Goal: Check status: Check status

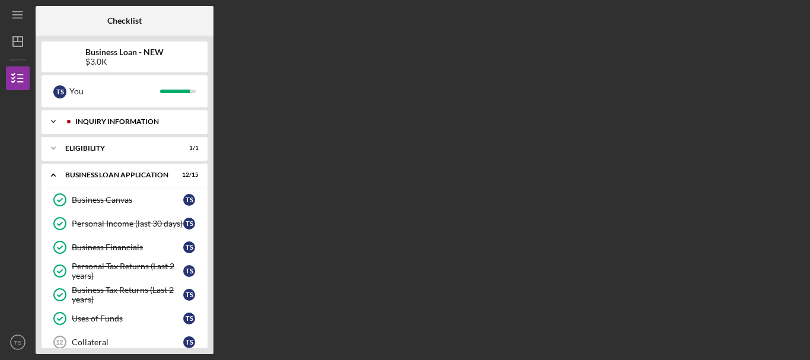
click at [140, 121] on div "INQUIRY INFORMATION" at bounding box center [133, 121] width 117 height 7
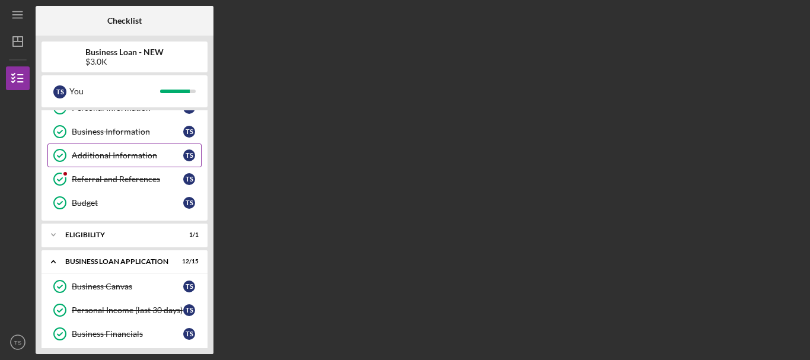
scroll to position [119, 0]
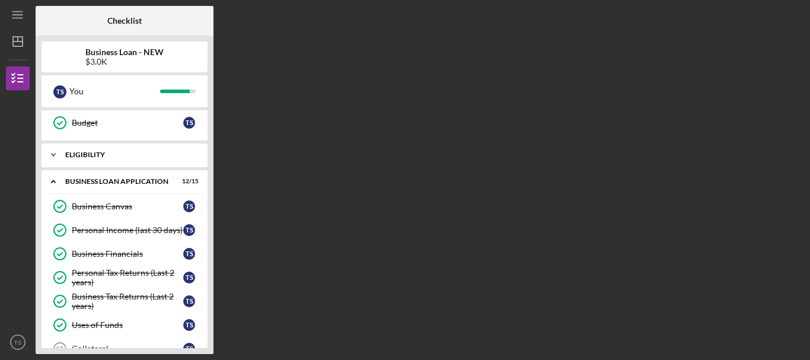
click at [143, 148] on div "Icon/Expander ELIGIBILITY 1 / 1" at bounding box center [124, 155] width 166 height 24
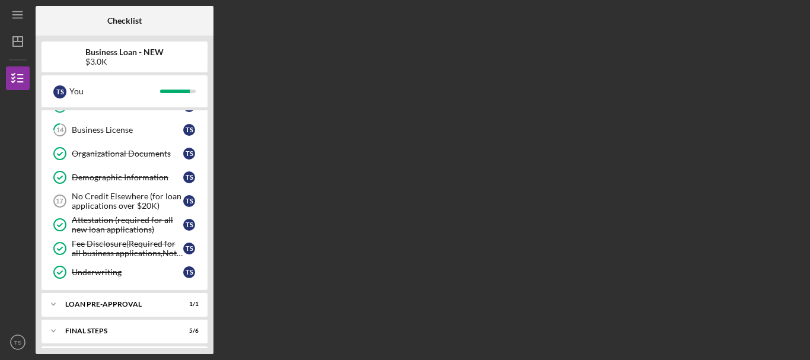
scroll to position [443, 0]
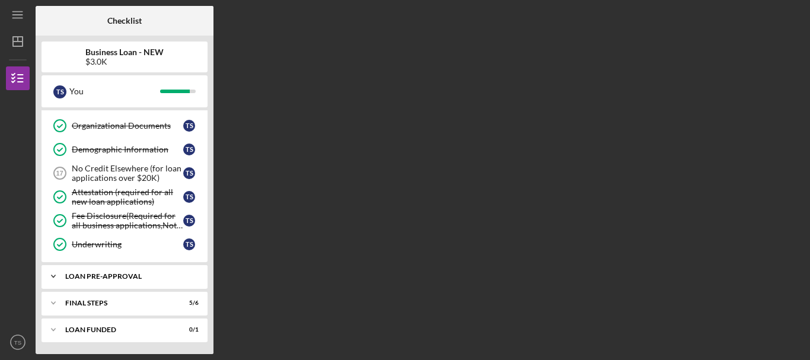
click at [126, 271] on div "Icon/Expander LOAN PRE-APPROVAL 1 / 1" at bounding box center [124, 276] width 166 height 24
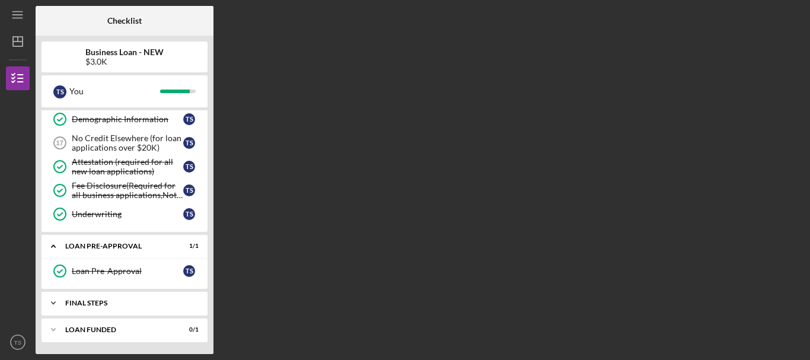
click at [129, 296] on div "Icon/Expander FINAL STEPS 5 / 6" at bounding box center [124, 303] width 166 height 24
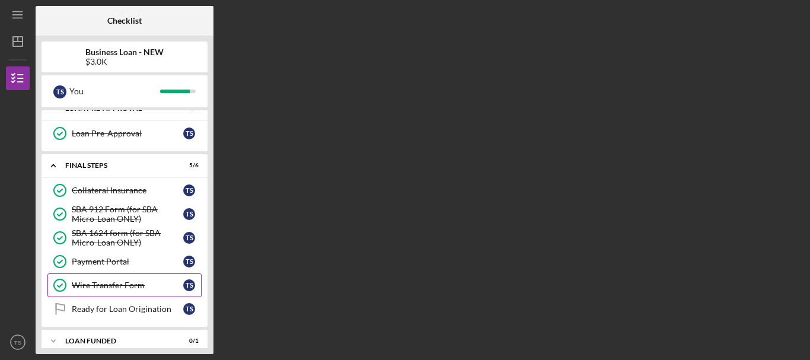
scroll to position [622, 0]
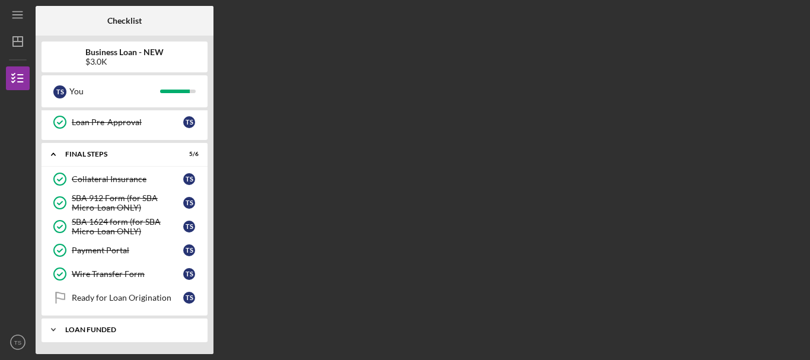
click at [147, 329] on div "LOAN FUNDED" at bounding box center [128, 329] width 127 height 7
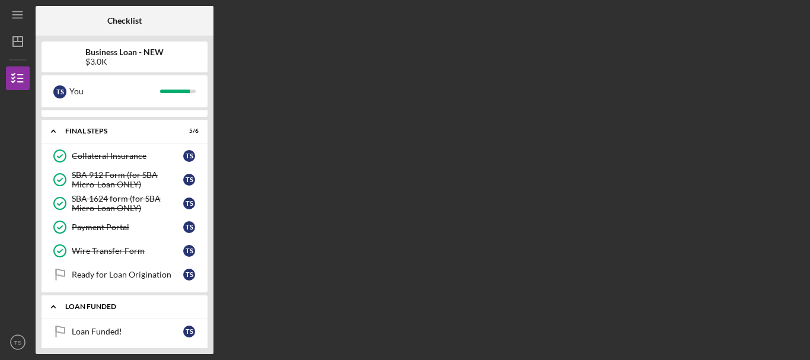
scroll to position [652, 0]
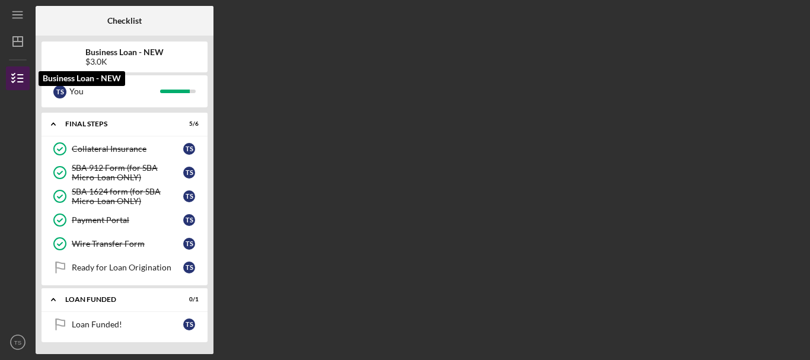
click at [20, 82] on line "button" at bounding box center [20, 82] width 5 height 0
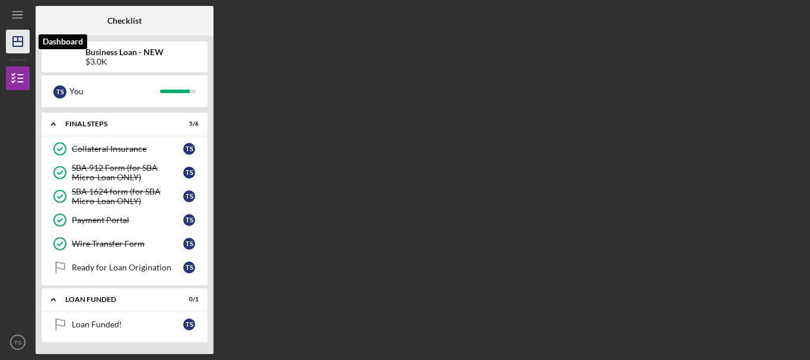
click at [21, 46] on polygon "button" at bounding box center [17, 41] width 9 height 9
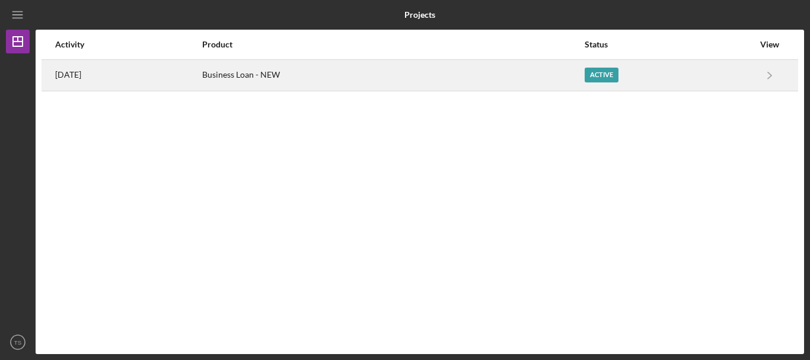
click at [101, 72] on div "2 weeks ago" at bounding box center [128, 75] width 146 height 30
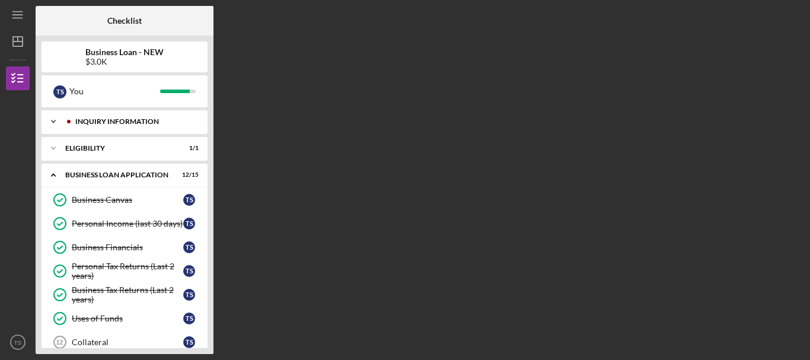
click at [112, 123] on div "INQUIRY INFORMATION" at bounding box center [133, 121] width 117 height 7
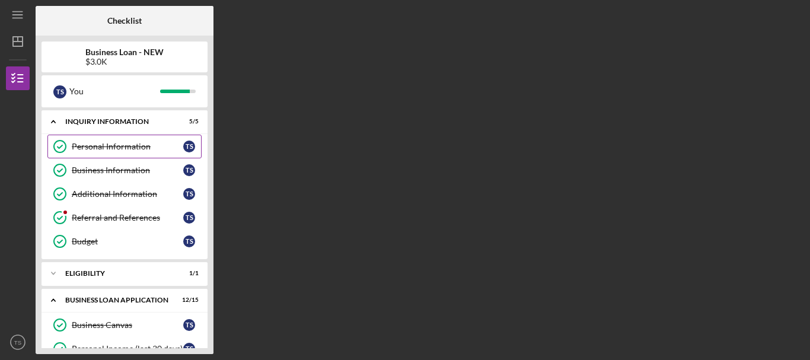
click at [115, 142] on div "Personal Information" at bounding box center [127, 146] width 111 height 9
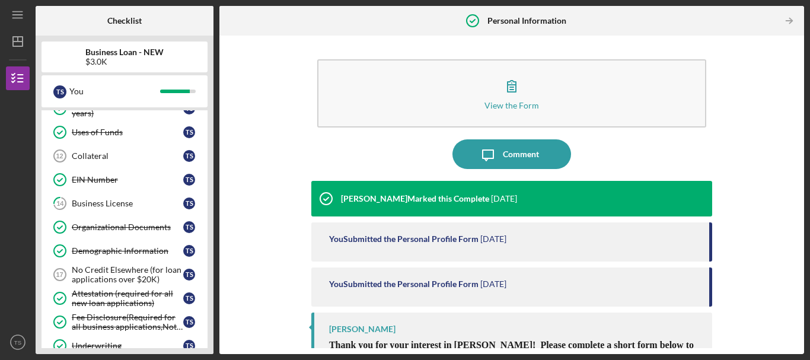
scroll to position [412, 0]
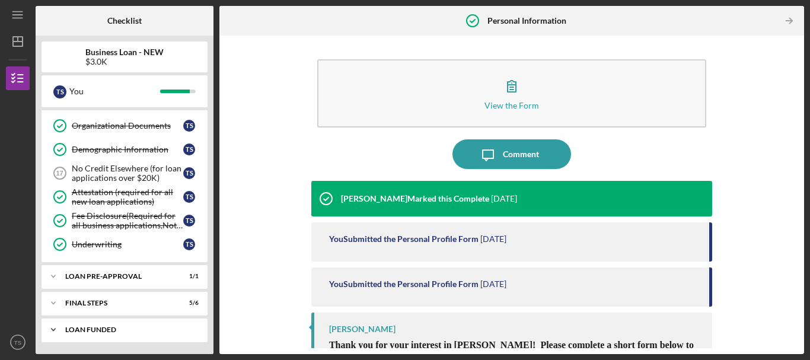
click at [108, 331] on div "LOAN FUNDED" at bounding box center [128, 329] width 127 height 7
click at [97, 325] on div "Icon/Expander LOAN FUNDED 0 / 1" at bounding box center [124, 330] width 166 height 24
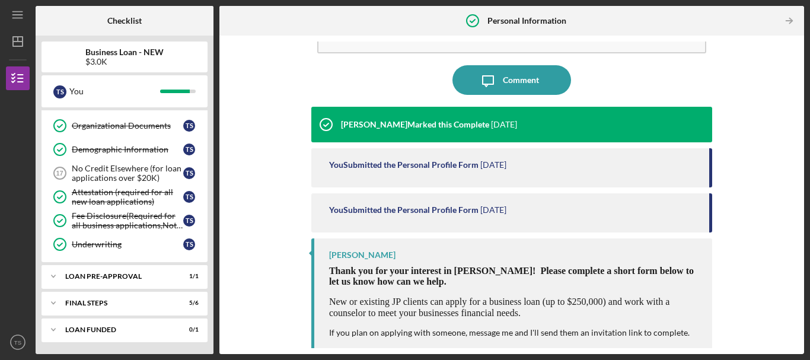
scroll to position [78, 0]
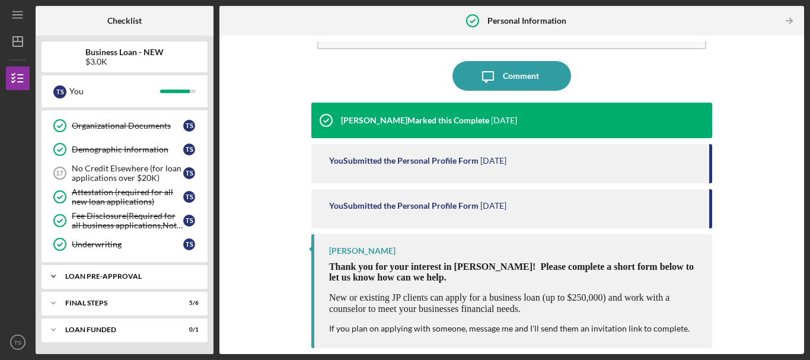
click at [159, 277] on div "LOAN PRE-APPROVAL" at bounding box center [128, 276] width 127 height 7
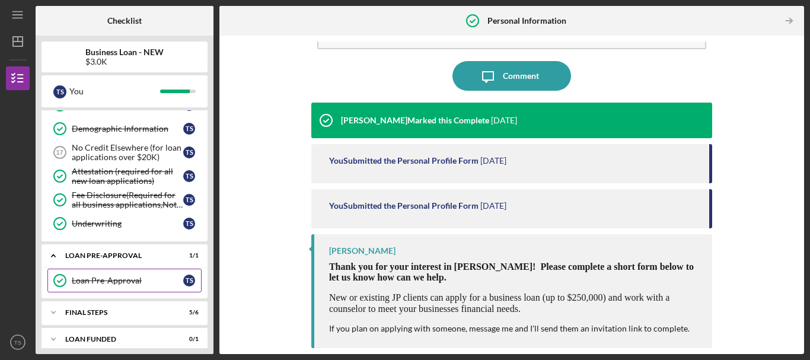
scroll to position [443, 0]
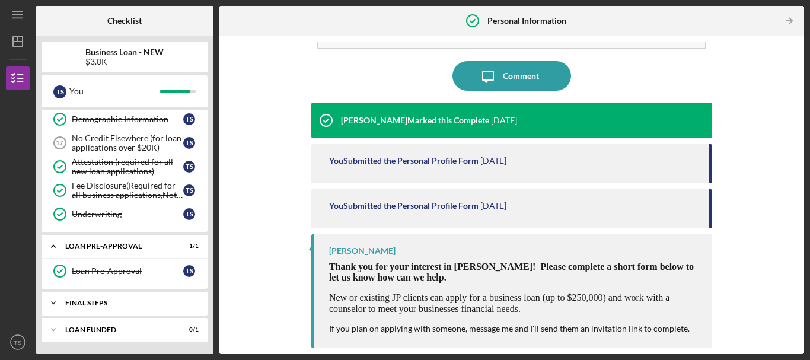
click at [152, 303] on div "FINAL STEPS" at bounding box center [128, 302] width 127 height 7
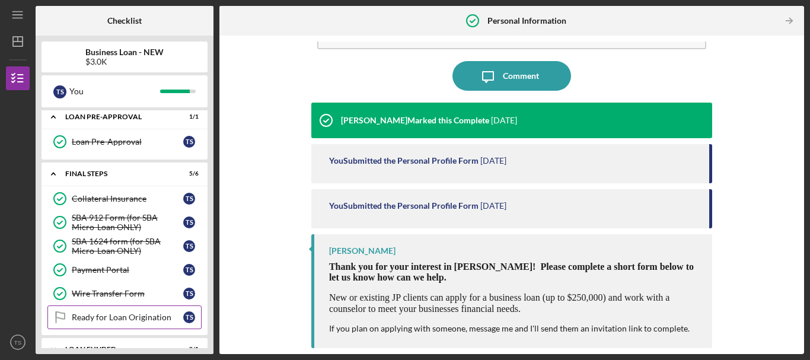
scroll to position [591, 0]
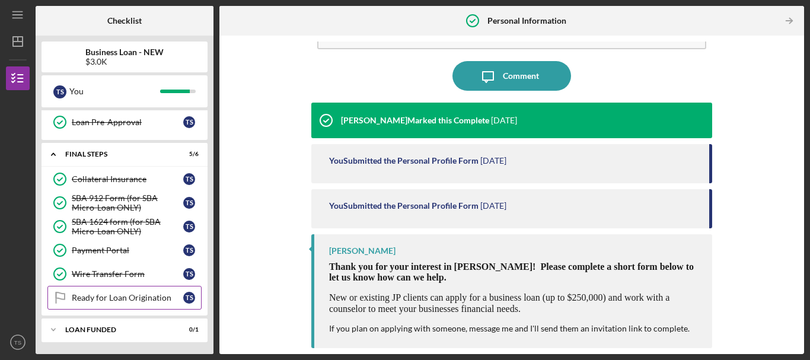
click at [149, 300] on div "Ready for Loan Origination" at bounding box center [127, 297] width 111 height 9
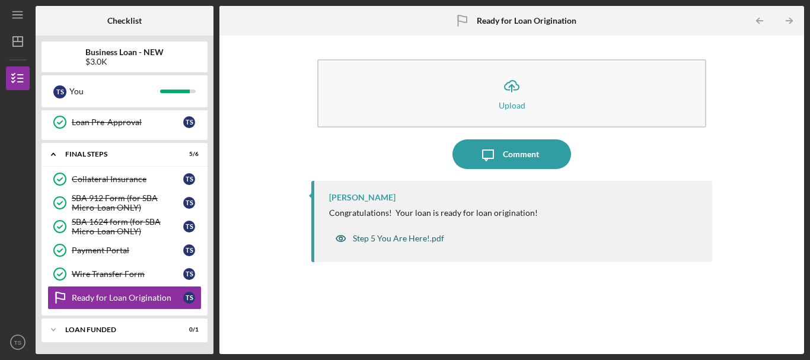
click at [371, 239] on div "Step 5 You Are Here!.pdf" at bounding box center [398, 238] width 91 height 9
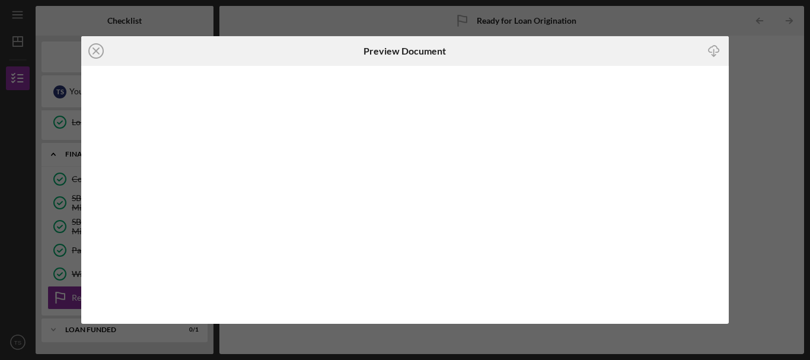
click at [98, 52] on icon "Icon/Close" at bounding box center [96, 51] width 30 height 30
